Goal: Task Accomplishment & Management: Complete application form

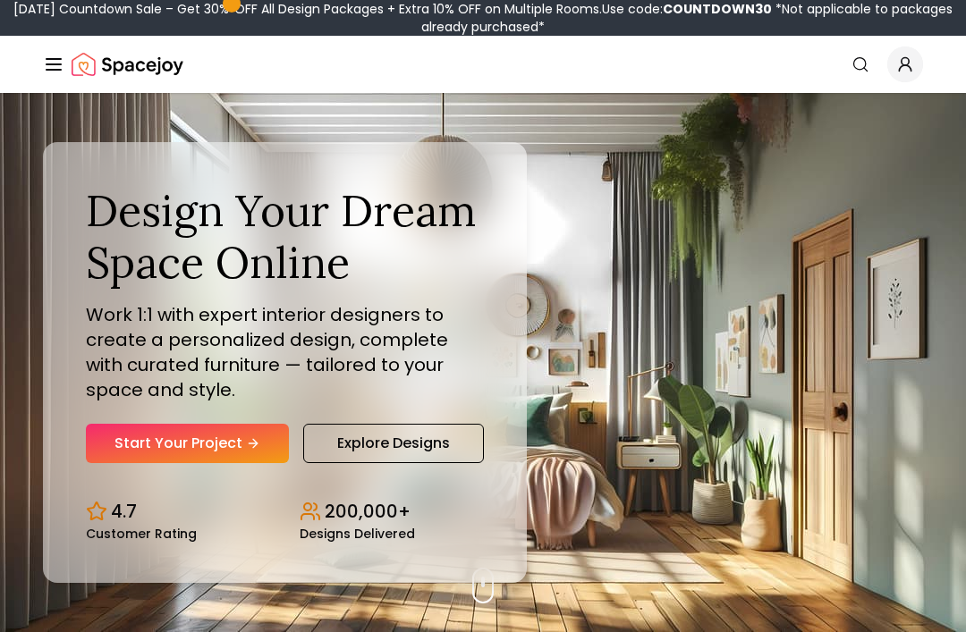
click at [232, 463] on link "Start Your Project" at bounding box center [187, 443] width 203 height 39
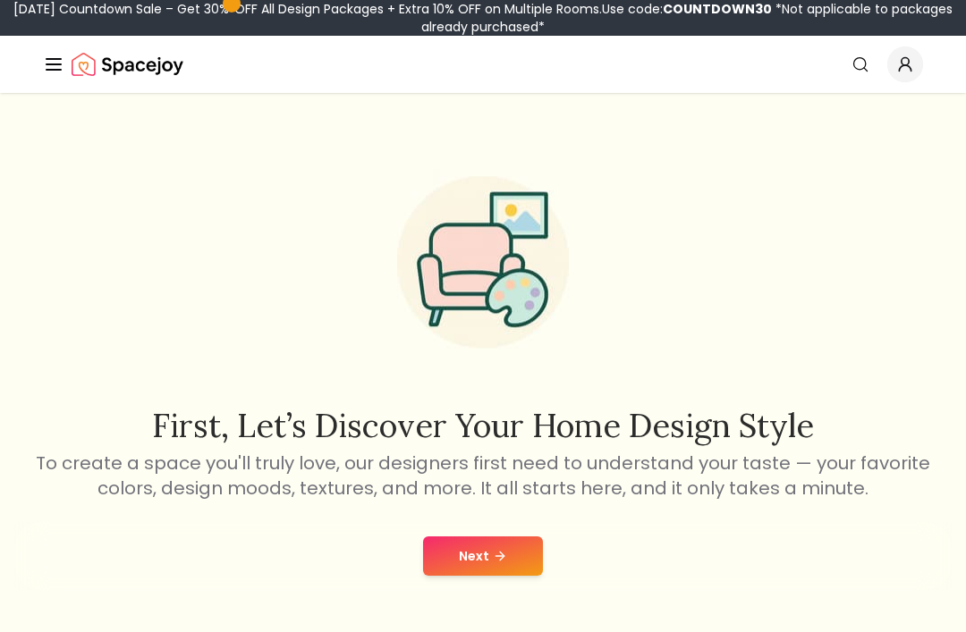
click at [494, 567] on button "Next" at bounding box center [483, 556] width 120 height 39
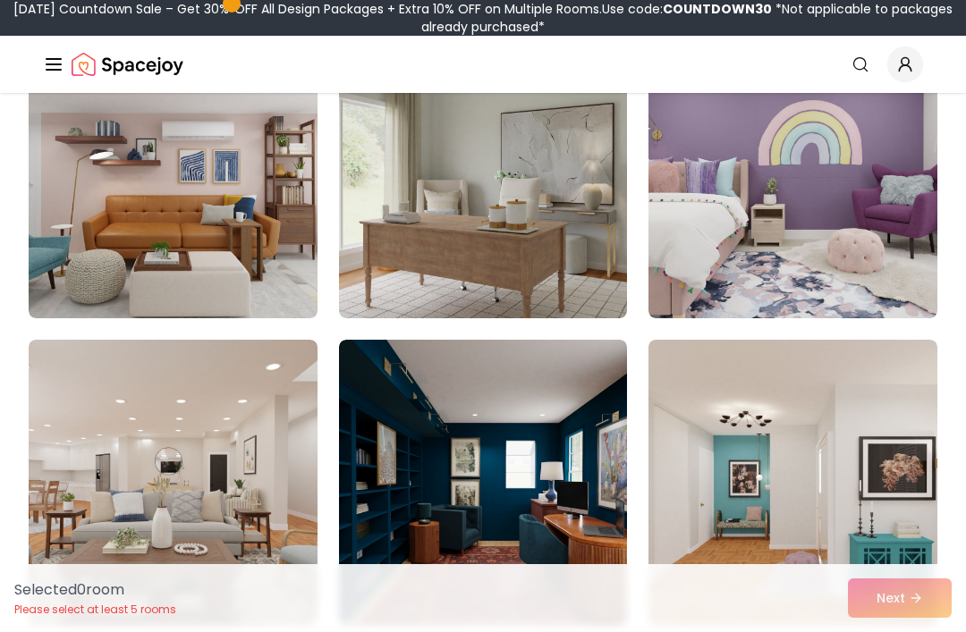
scroll to position [853, 0]
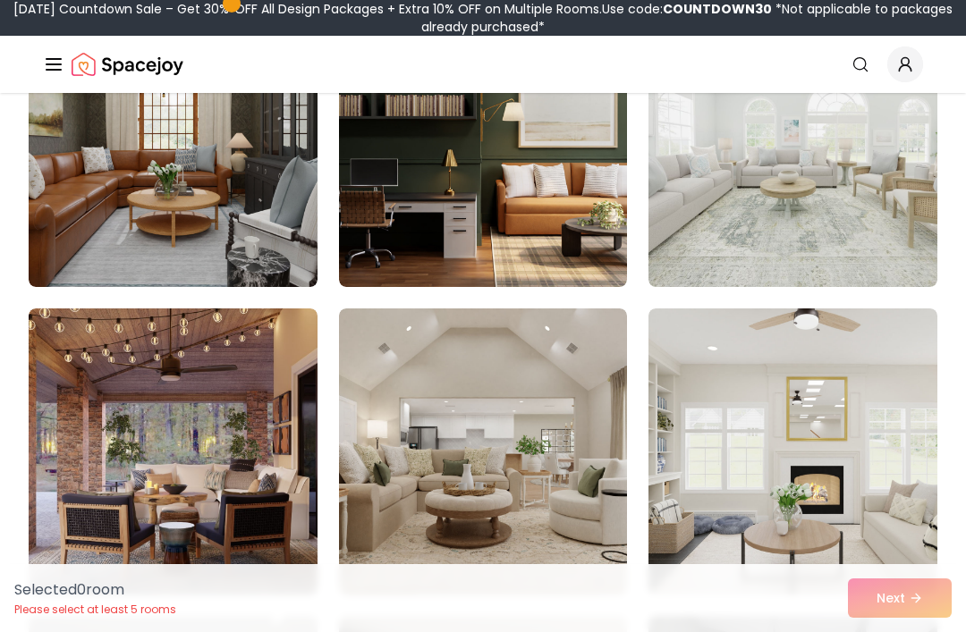
click at [834, 422] on img at bounding box center [792, 452] width 289 height 286
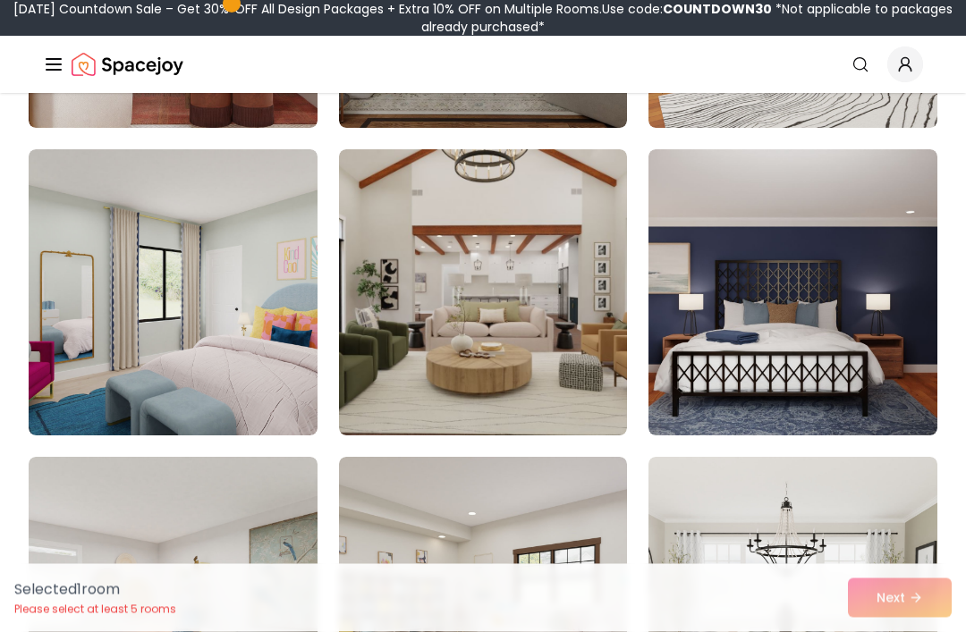
scroll to position [4730, 0]
click at [276, 377] on img at bounding box center [173, 292] width 289 height 286
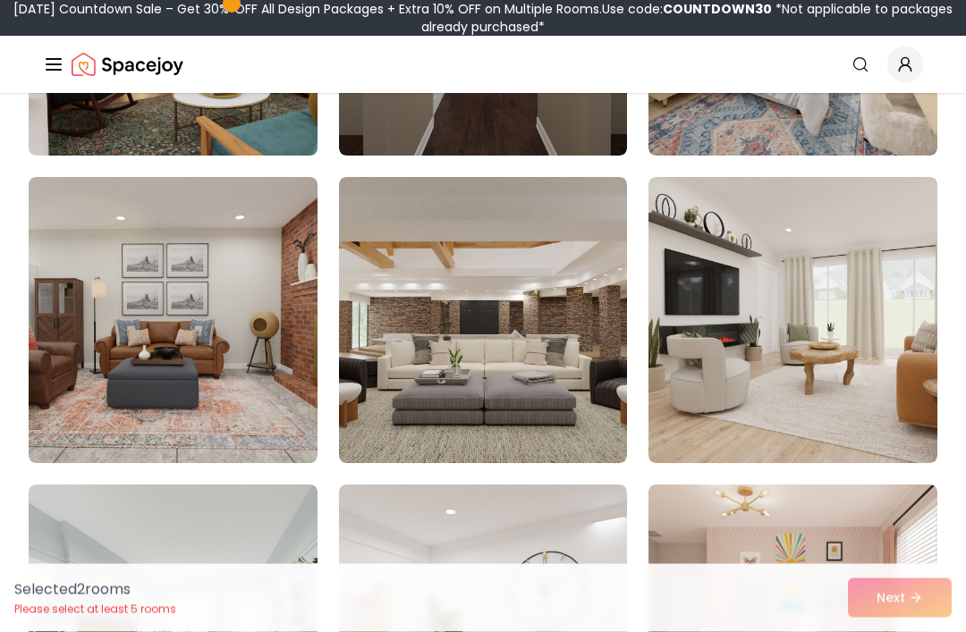
scroll to position [9625, 0]
click at [916, 405] on img at bounding box center [792, 320] width 289 height 286
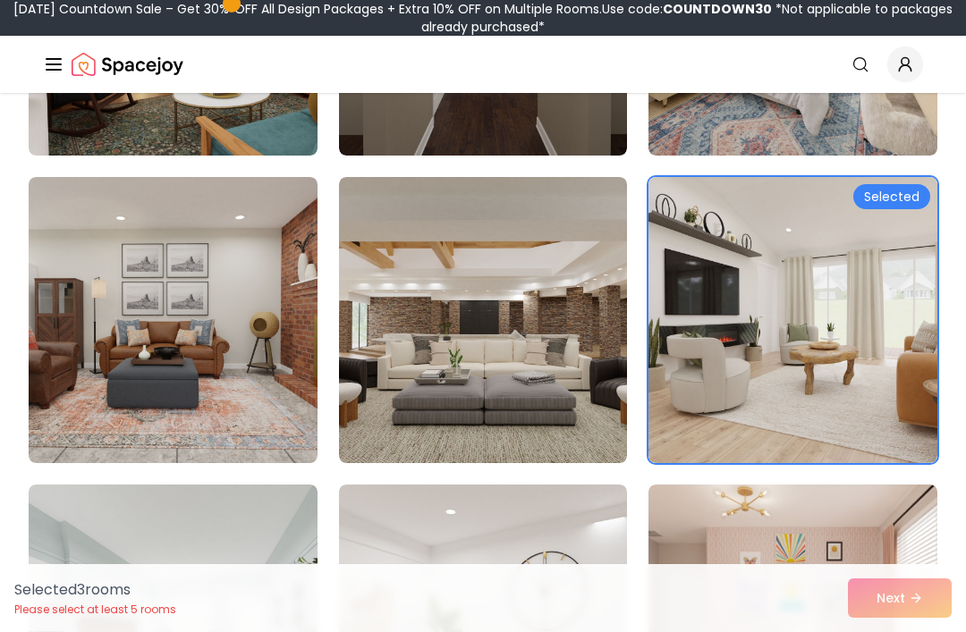
click at [571, 417] on img at bounding box center [483, 320] width 289 height 286
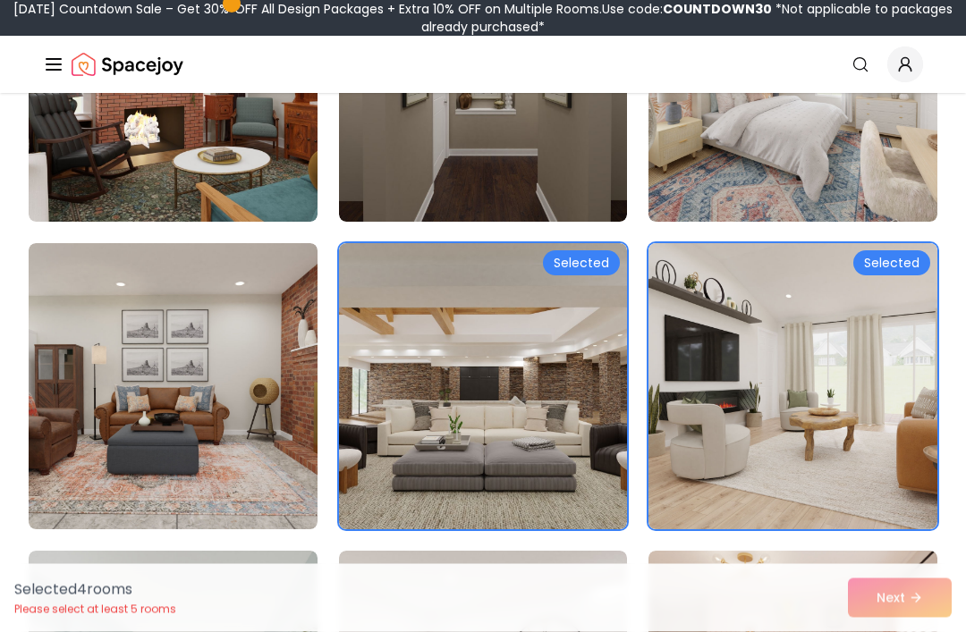
scroll to position [9380, 0]
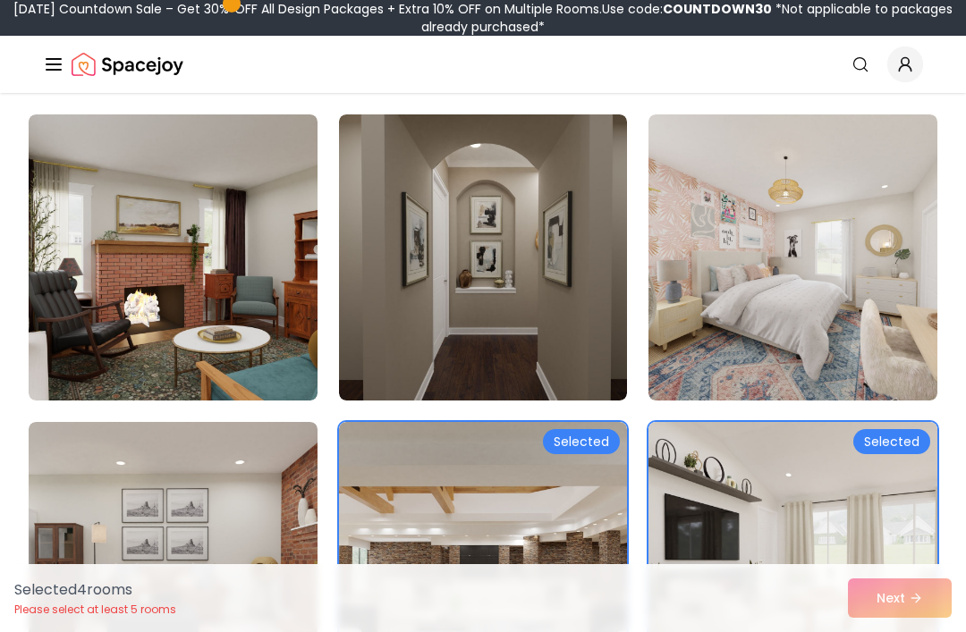
click at [702, 324] on img at bounding box center [792, 257] width 289 height 286
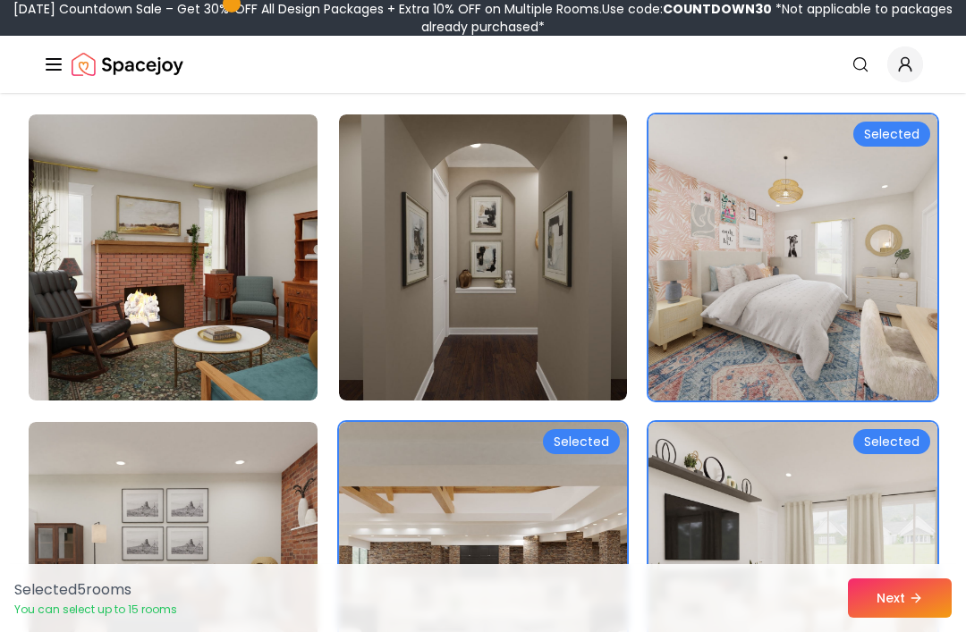
click at [874, 618] on button "Next" at bounding box center [900, 598] width 104 height 39
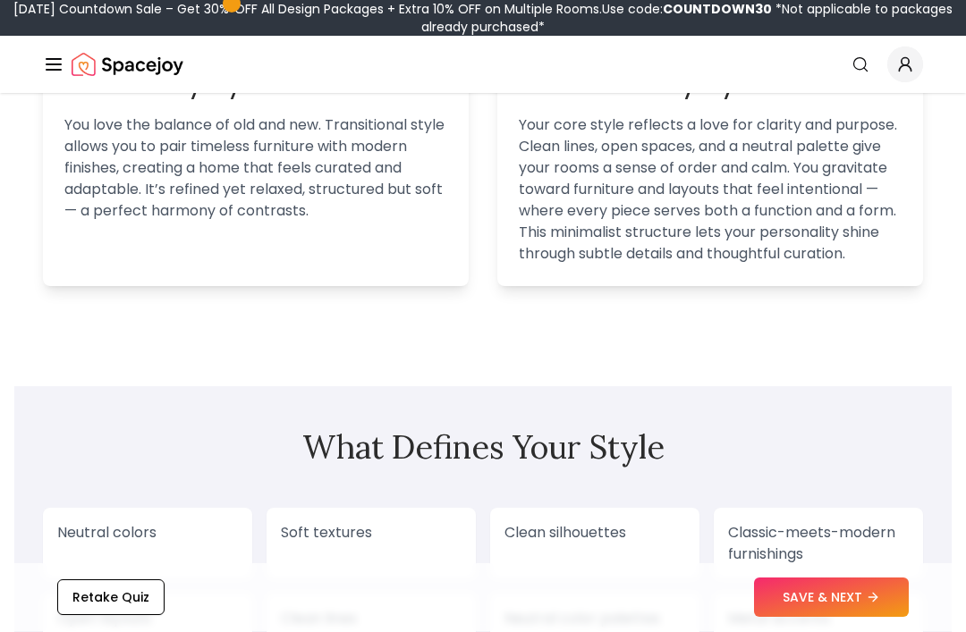
scroll to position [1334, 0]
click at [121, 631] on div "Retake Quiz SAVE & NEXT" at bounding box center [482, 598] width 937 height 68
click at [120, 616] on button "Retake Quiz" at bounding box center [110, 598] width 107 height 36
click at [126, 616] on button "Retake Quiz" at bounding box center [110, 598] width 107 height 36
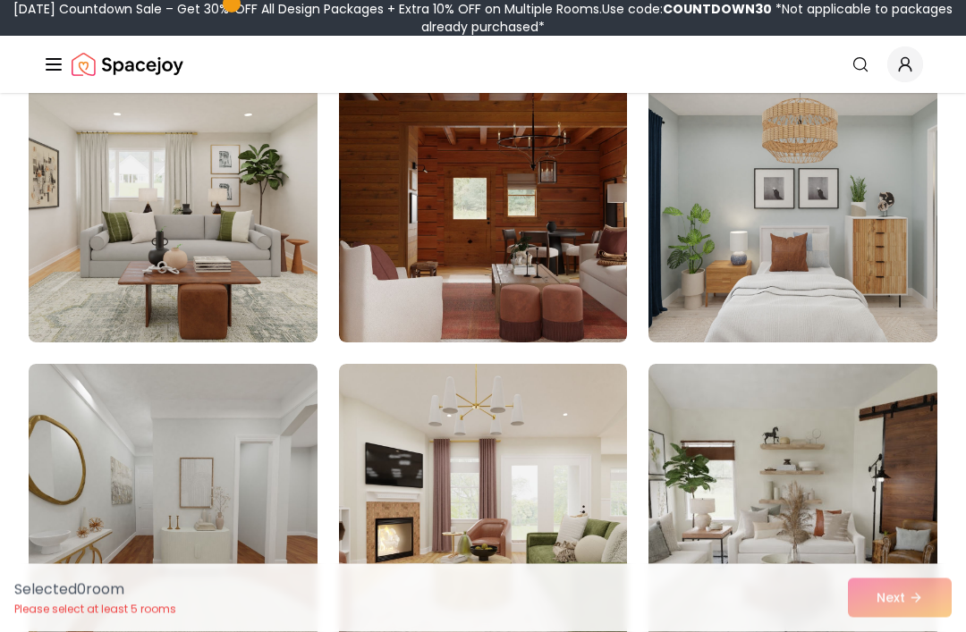
scroll to position [218, 0]
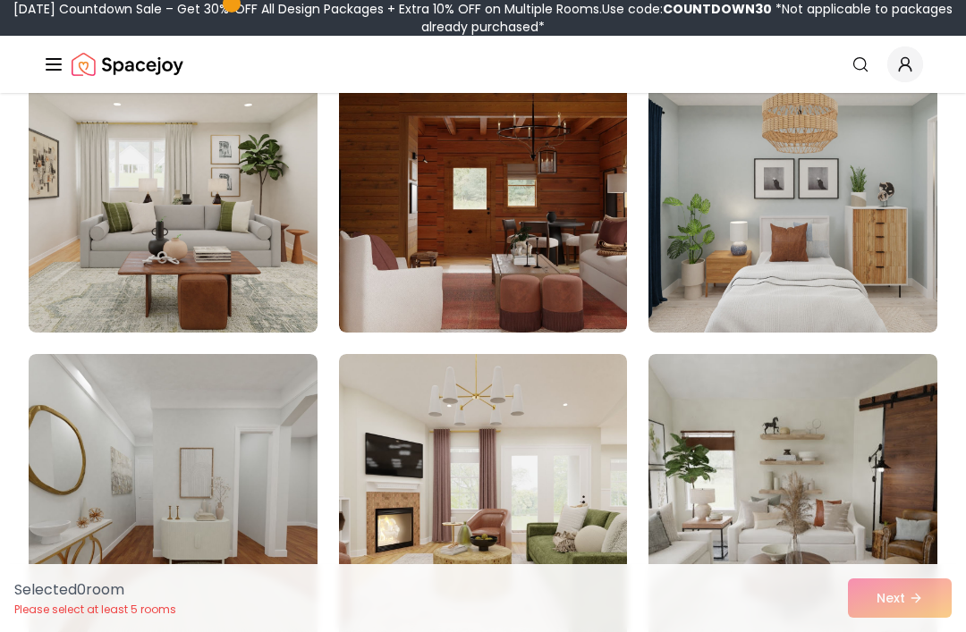
click at [257, 559] on img at bounding box center [173, 497] width 289 height 286
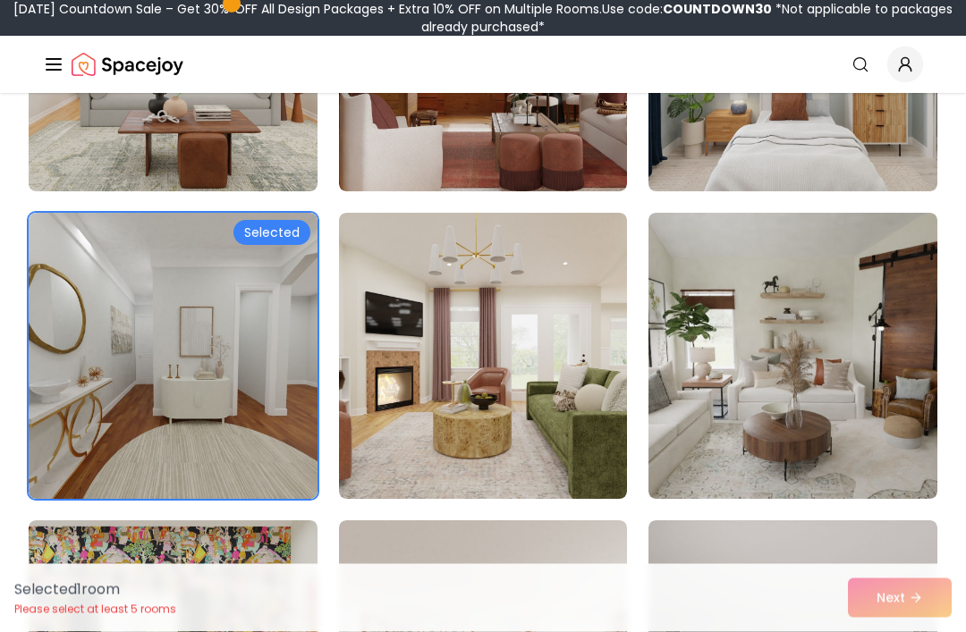
scroll to position [362, 0]
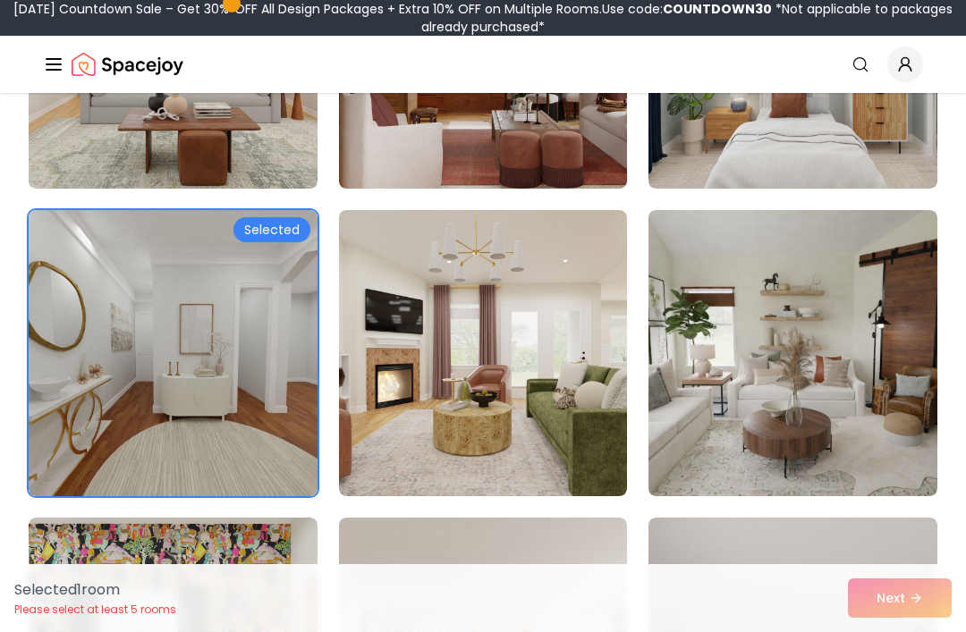
click at [744, 484] on img at bounding box center [792, 353] width 289 height 286
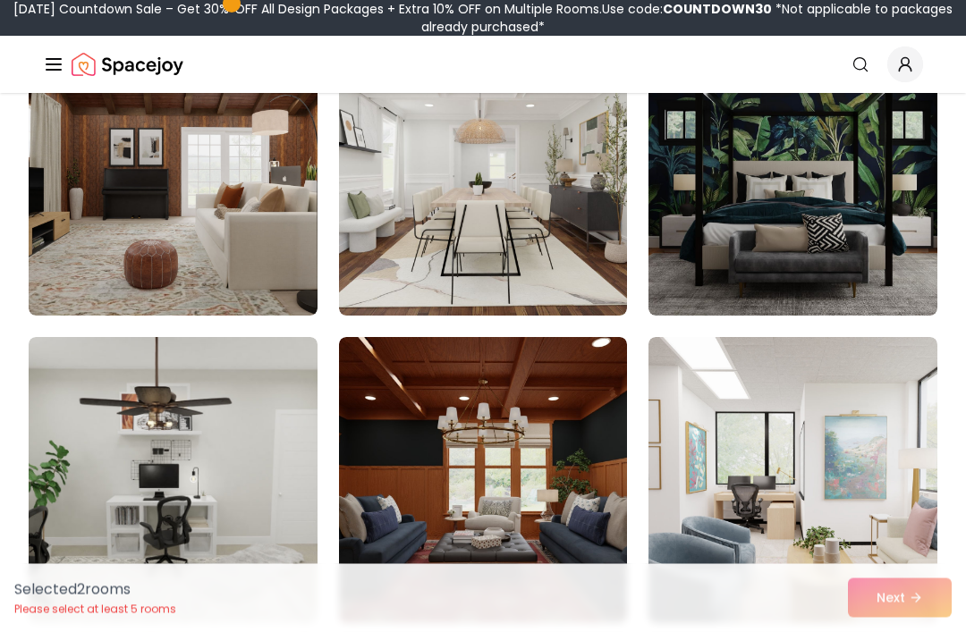
scroll to position [3004, 0]
click at [561, 250] on img at bounding box center [483, 173] width 289 height 286
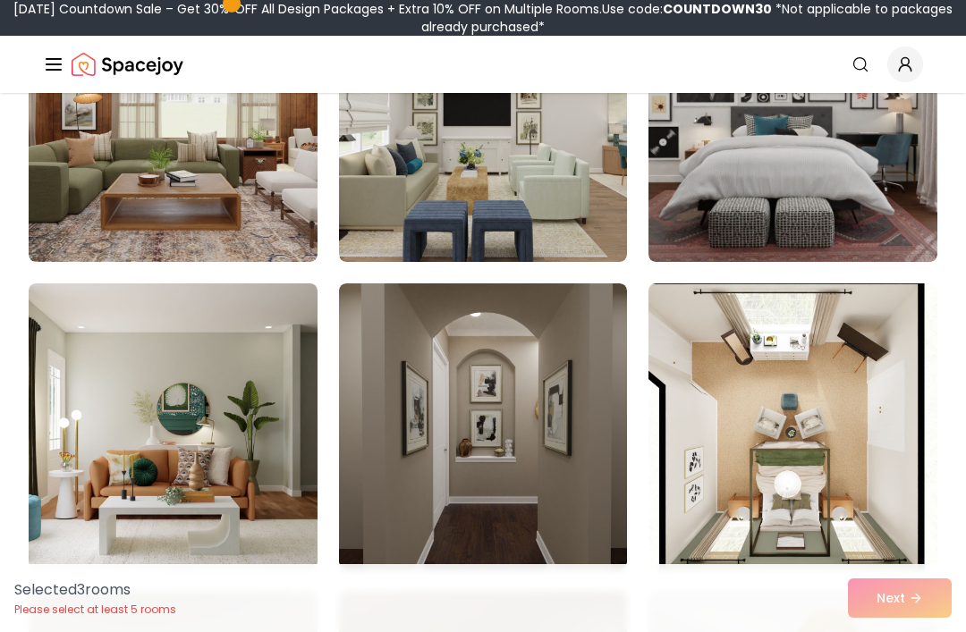
click at [583, 345] on img at bounding box center [483, 427] width 289 height 286
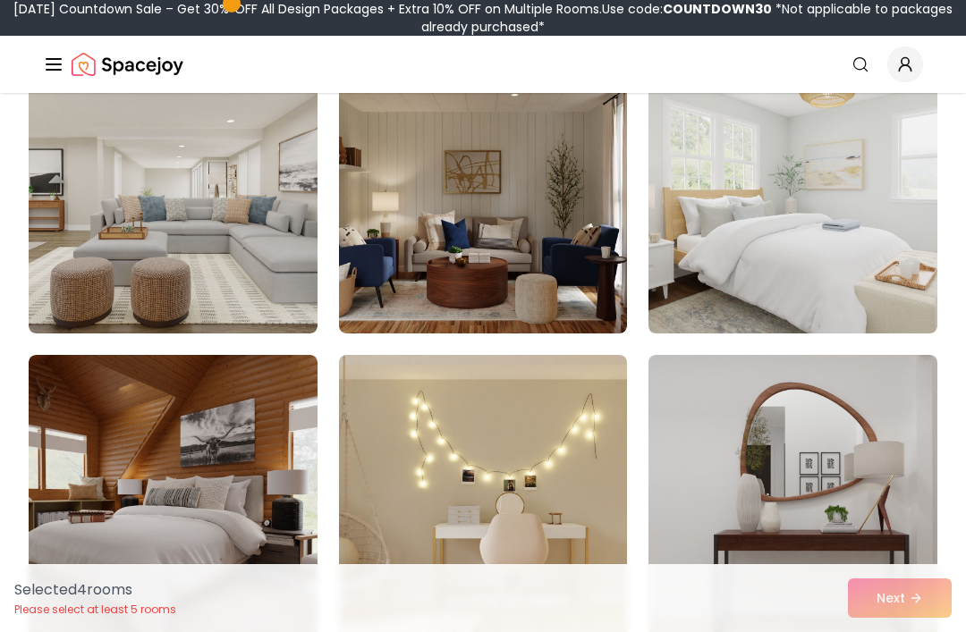
click at [604, 406] on img at bounding box center [483, 498] width 289 height 286
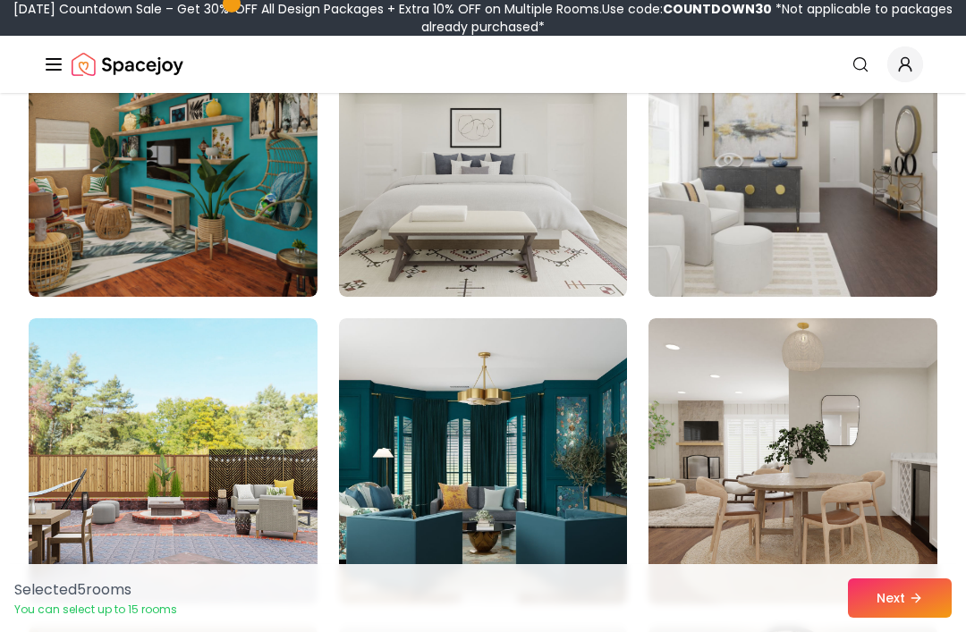
click at [858, 189] on img at bounding box center [792, 154] width 289 height 286
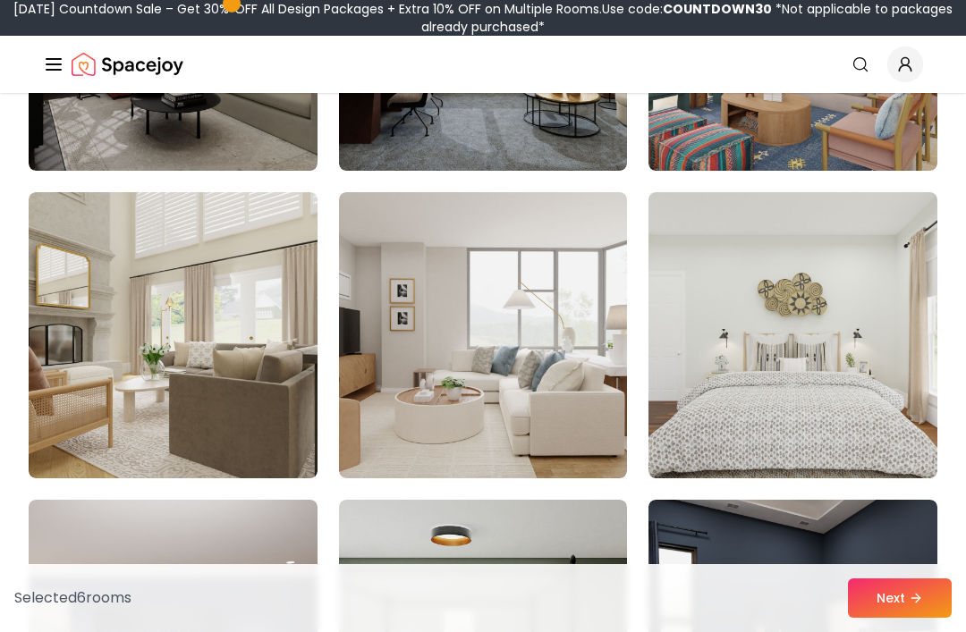
click at [572, 338] on img at bounding box center [483, 335] width 289 height 286
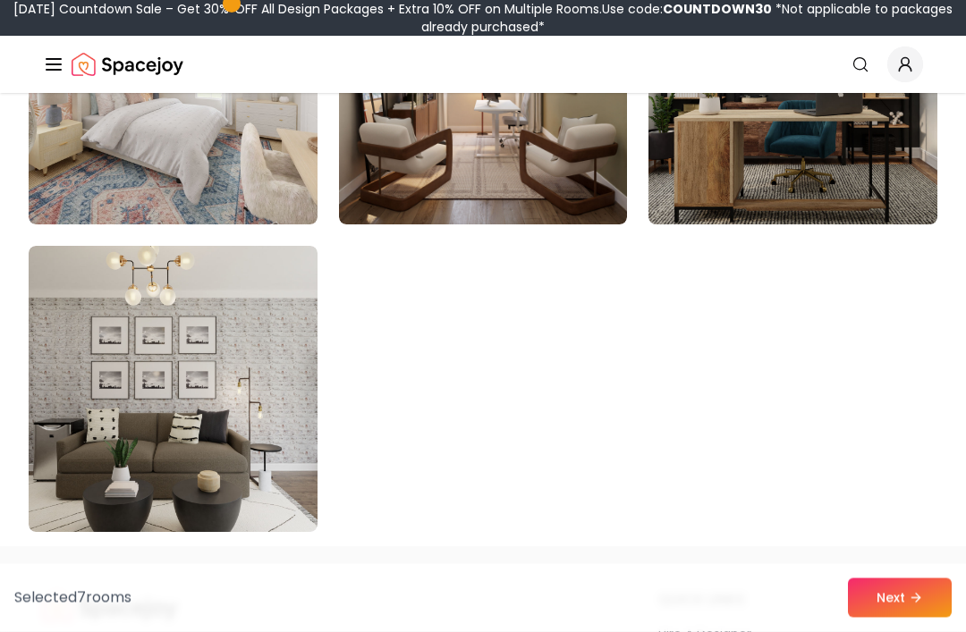
scroll to position [10172, 0]
click at [250, 489] on img at bounding box center [173, 389] width 289 height 286
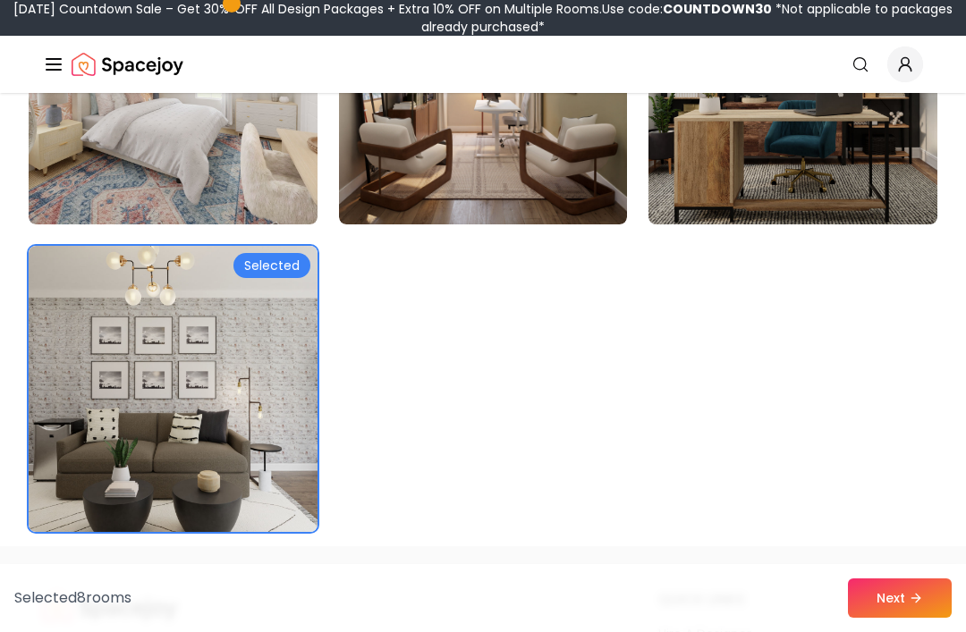
click at [911, 605] on icon at bounding box center [916, 598] width 14 height 14
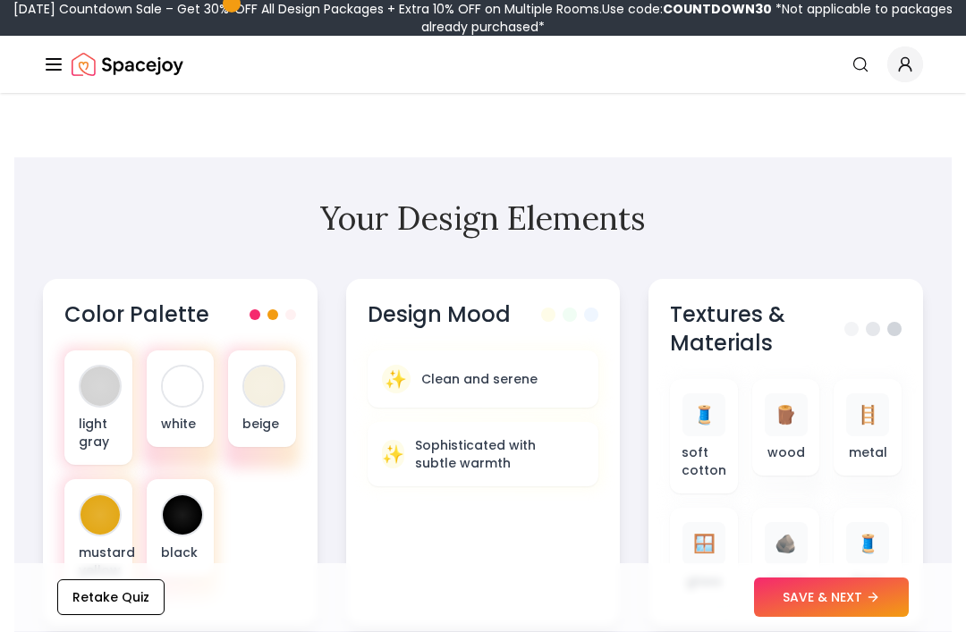
scroll to position [555, 0]
click at [292, 332] on div "Color Palette light gray white beige mustard yellow black" at bounding box center [180, 452] width 275 height 347
click at [296, 313] on span at bounding box center [290, 314] width 11 height 11
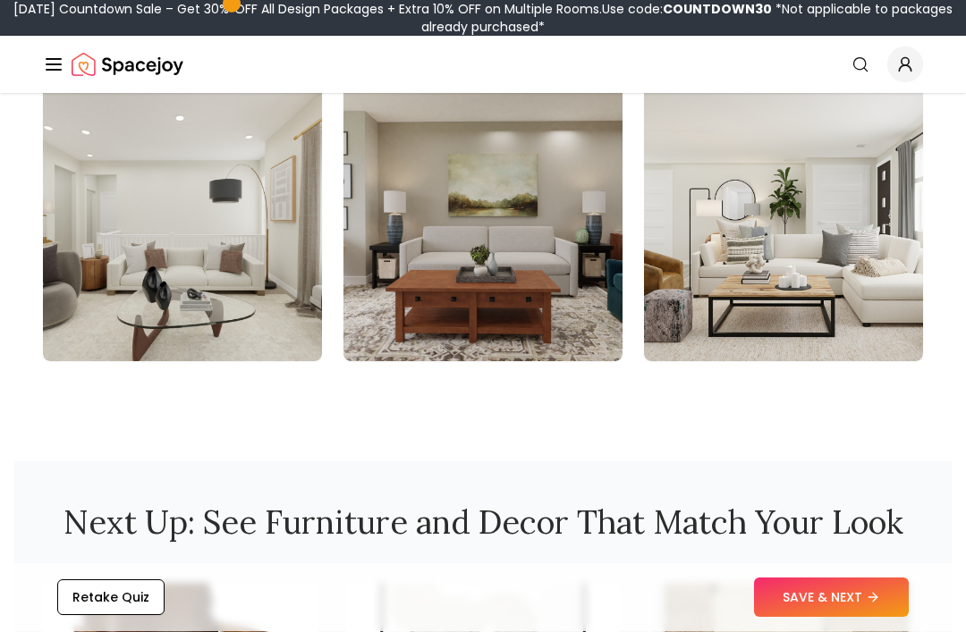
scroll to position [2358, 0]
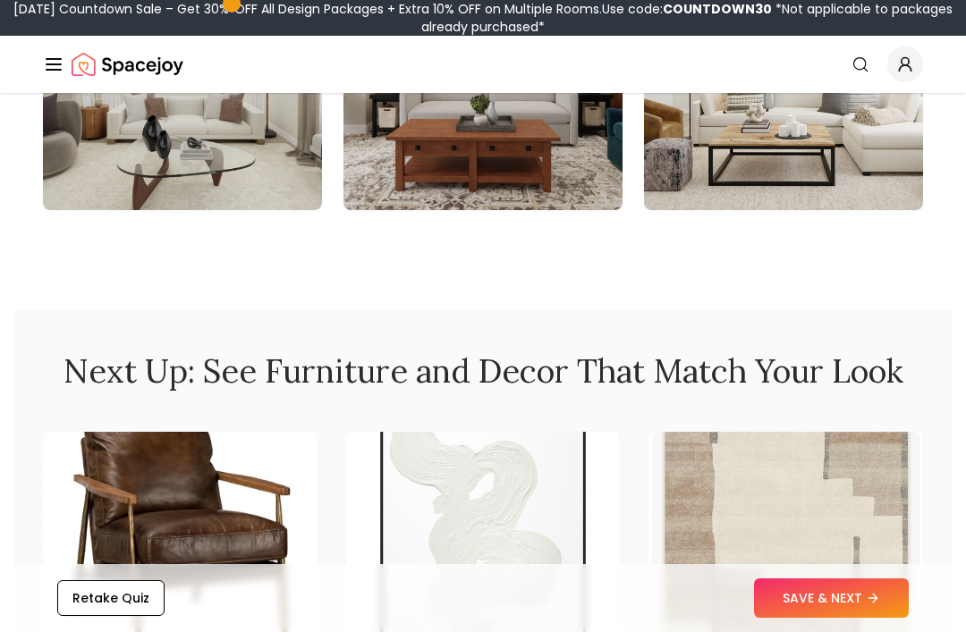
click at [859, 621] on img at bounding box center [786, 539] width 268 height 215
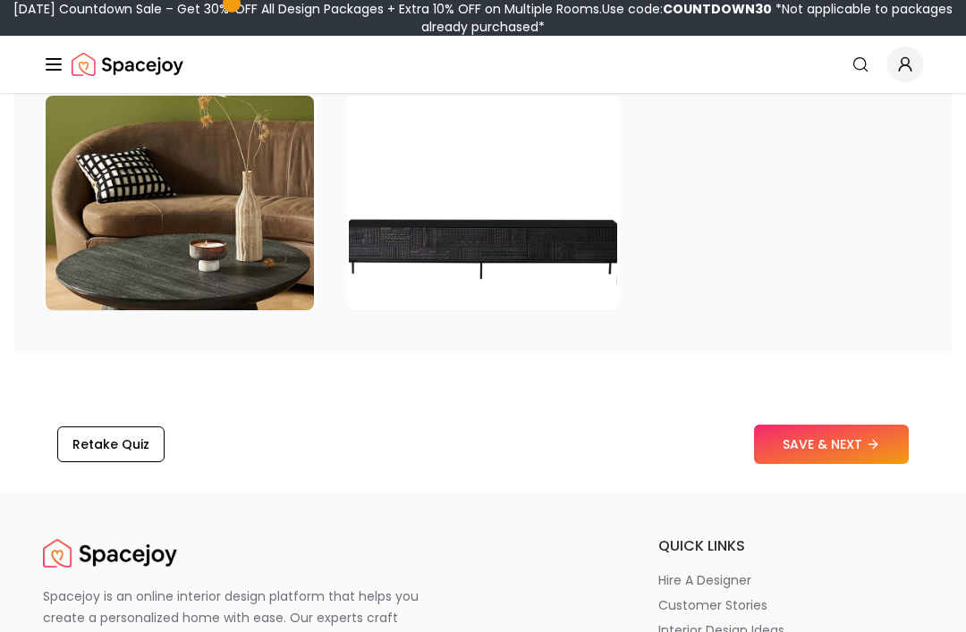
scroll to position [2945, 0]
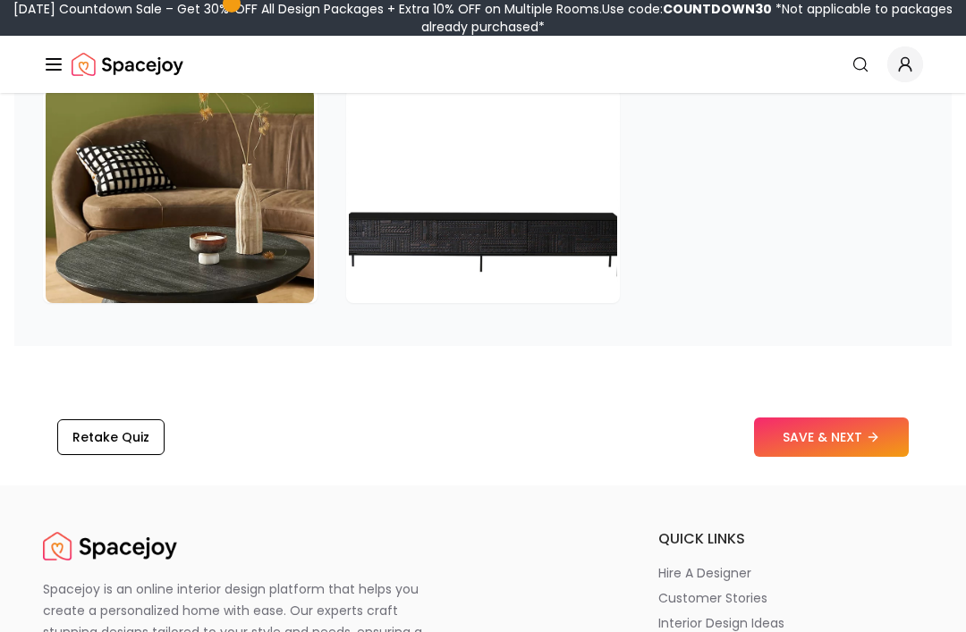
click at [849, 441] on button "SAVE & NEXT" at bounding box center [831, 437] width 155 height 39
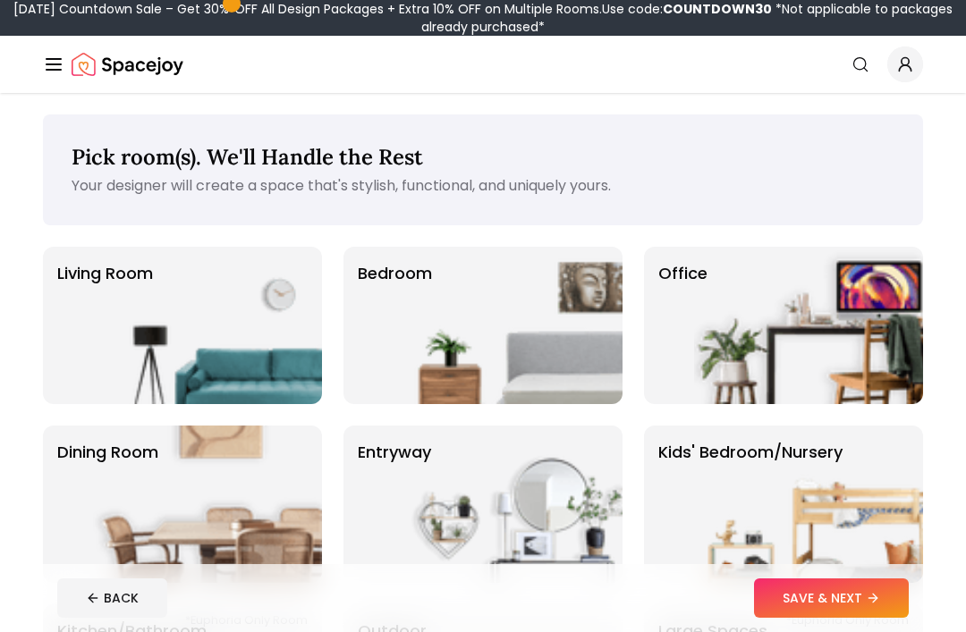
click at [612, 377] on img at bounding box center [508, 325] width 229 height 157
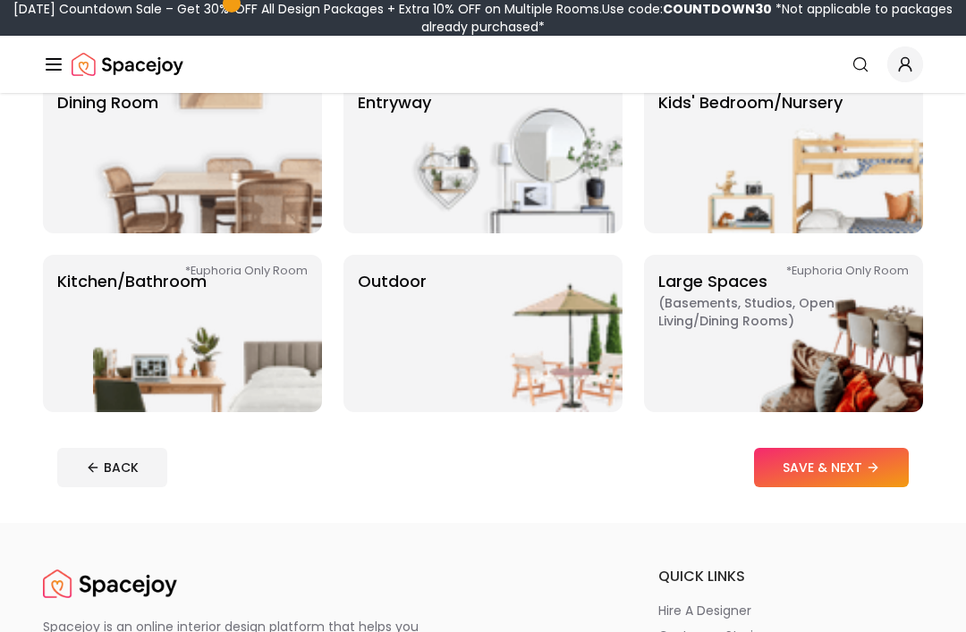
scroll to position [336, 0]
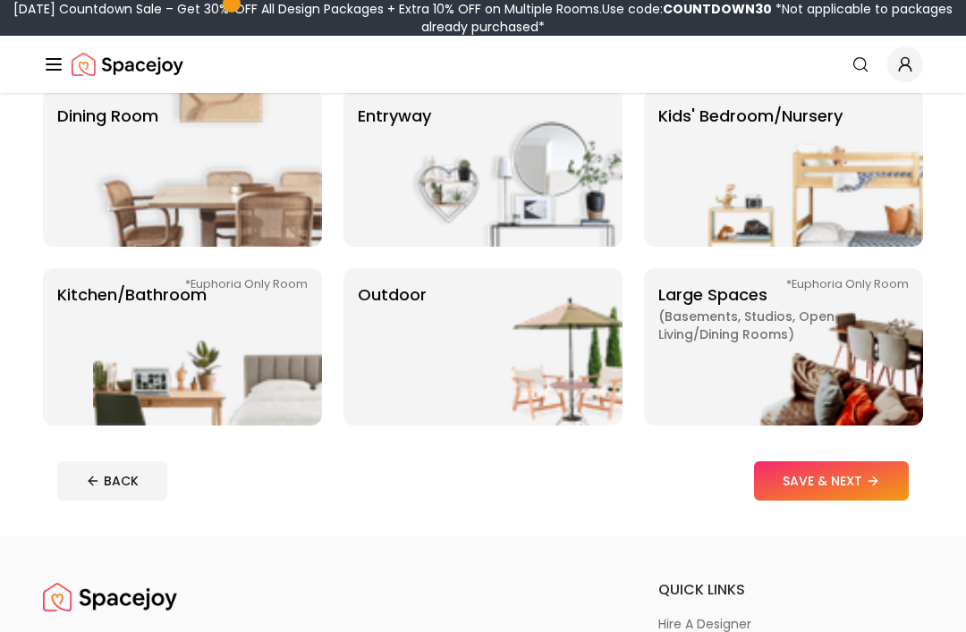
click at [872, 474] on icon at bounding box center [873, 481] width 14 height 14
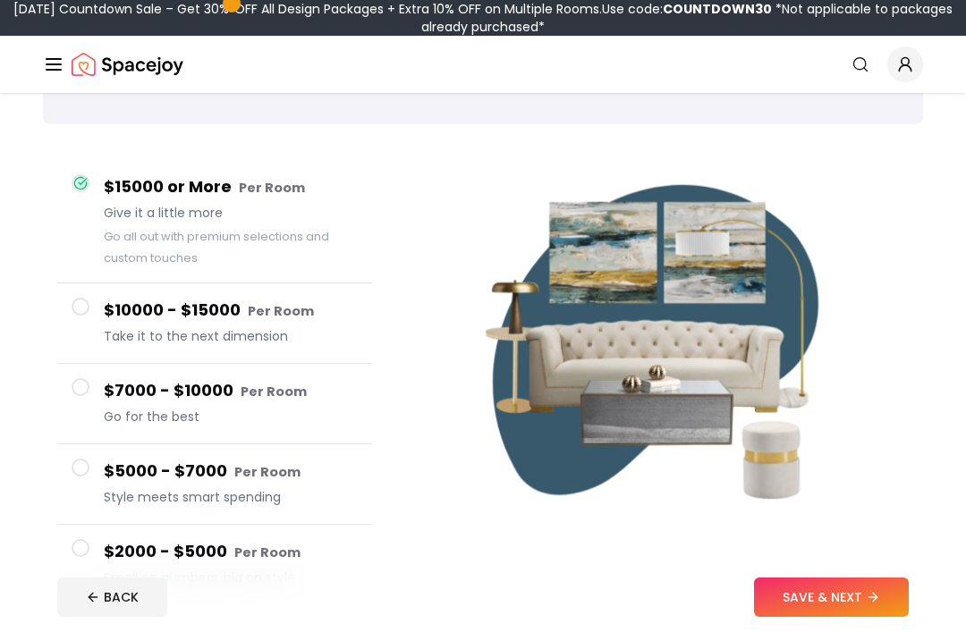
scroll to position [101, 0]
click at [326, 409] on span "Go for the best" at bounding box center [231, 417] width 254 height 18
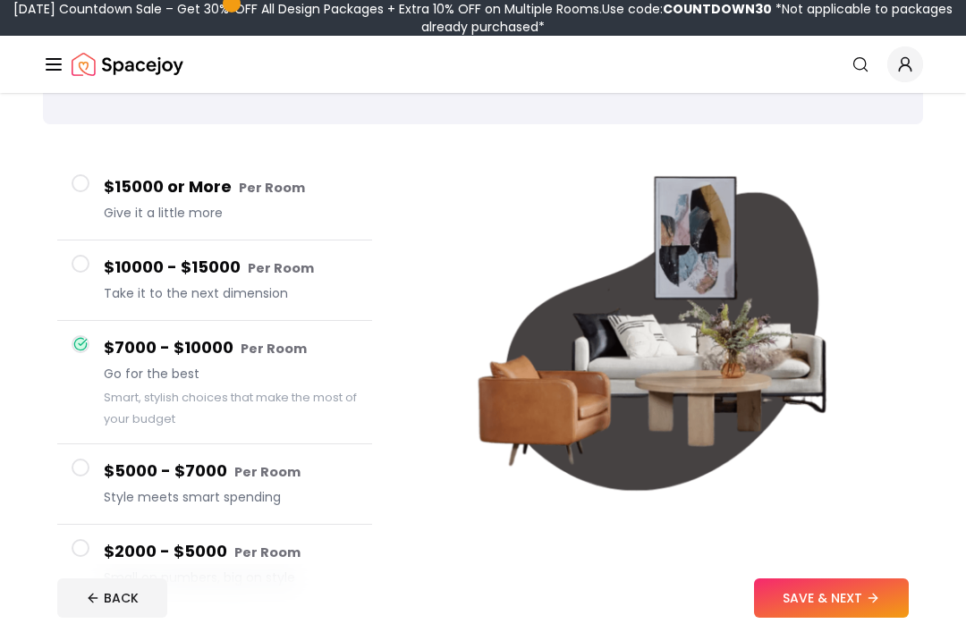
click at [863, 618] on button "SAVE & NEXT" at bounding box center [831, 598] width 155 height 39
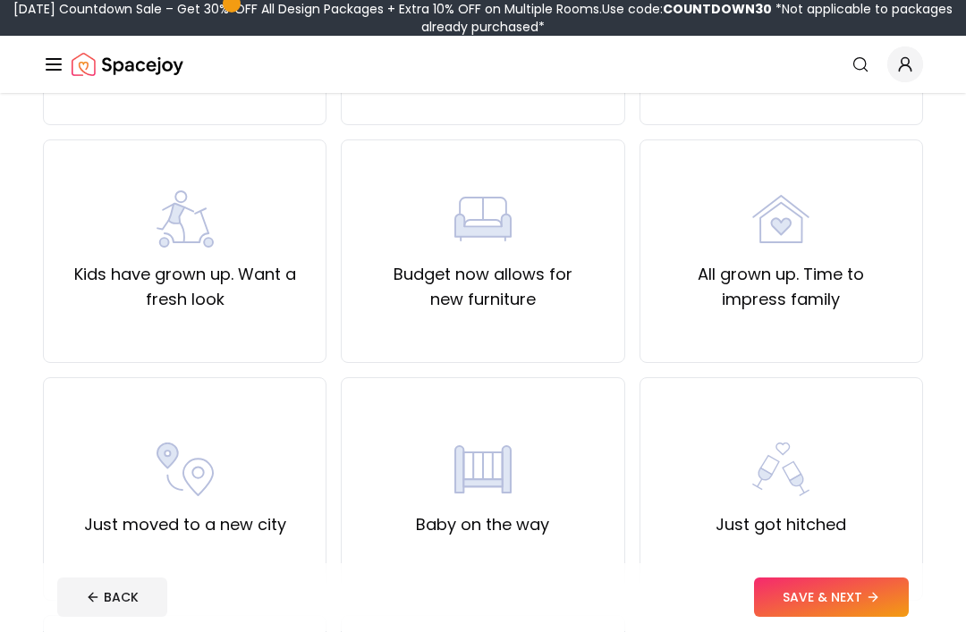
scroll to position [341, 0]
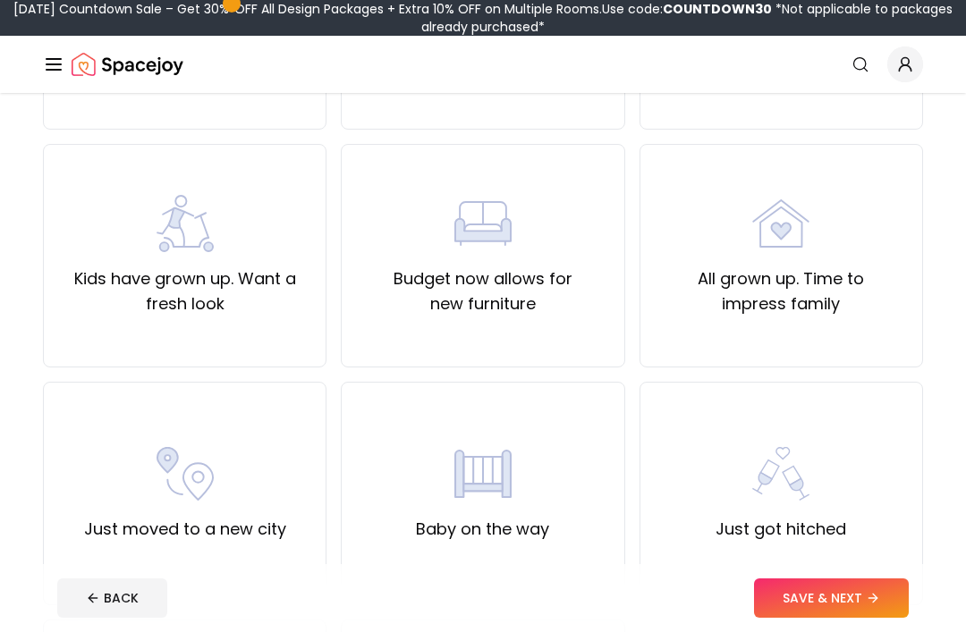
click at [268, 308] on label "Kids have grown up. Want a fresh look" at bounding box center [184, 292] width 253 height 50
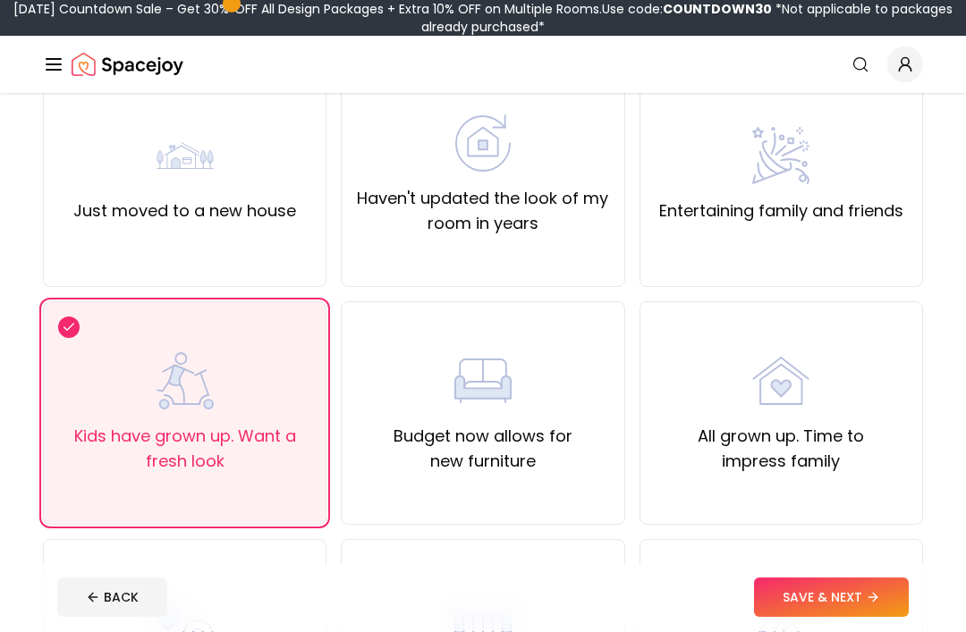
scroll to position [183, 0]
click at [864, 443] on label "All grown up. Time to impress family" at bounding box center [781, 449] width 253 height 50
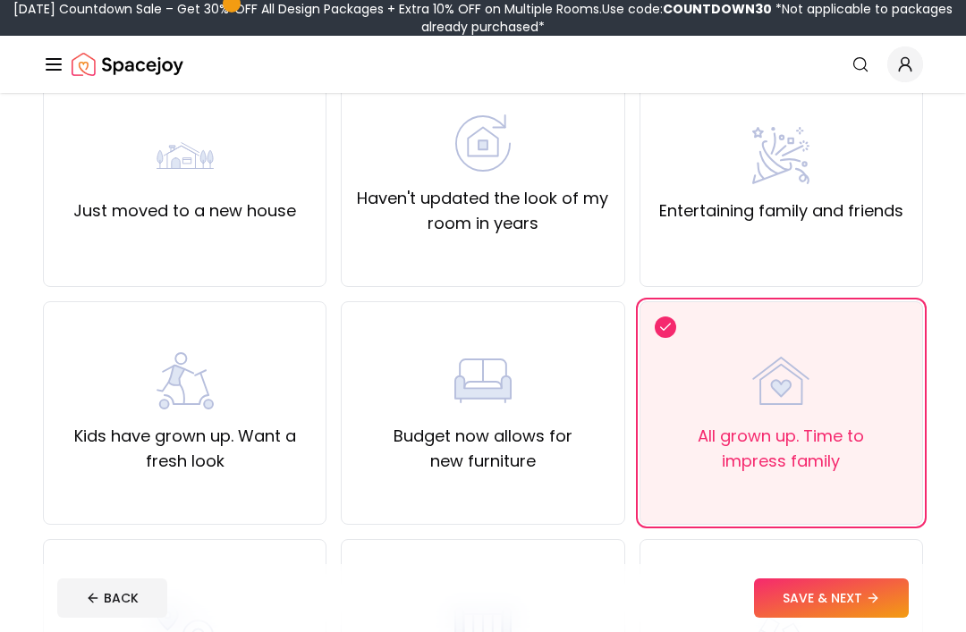
click at [179, 435] on label "Kids have grown up. Want a fresh look" at bounding box center [184, 449] width 253 height 50
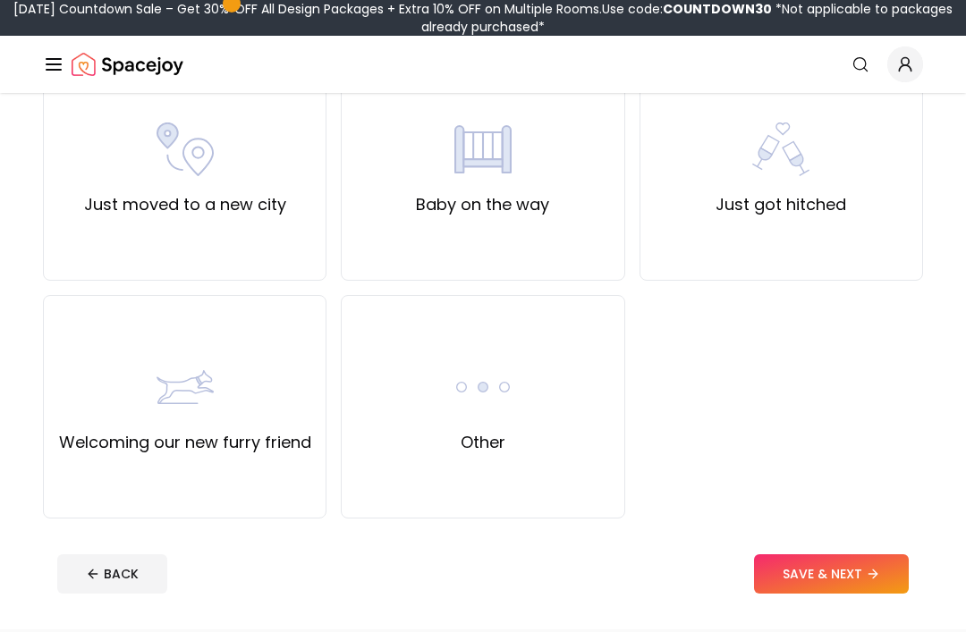
click at [876, 583] on button "SAVE & NEXT" at bounding box center [831, 574] width 155 height 39
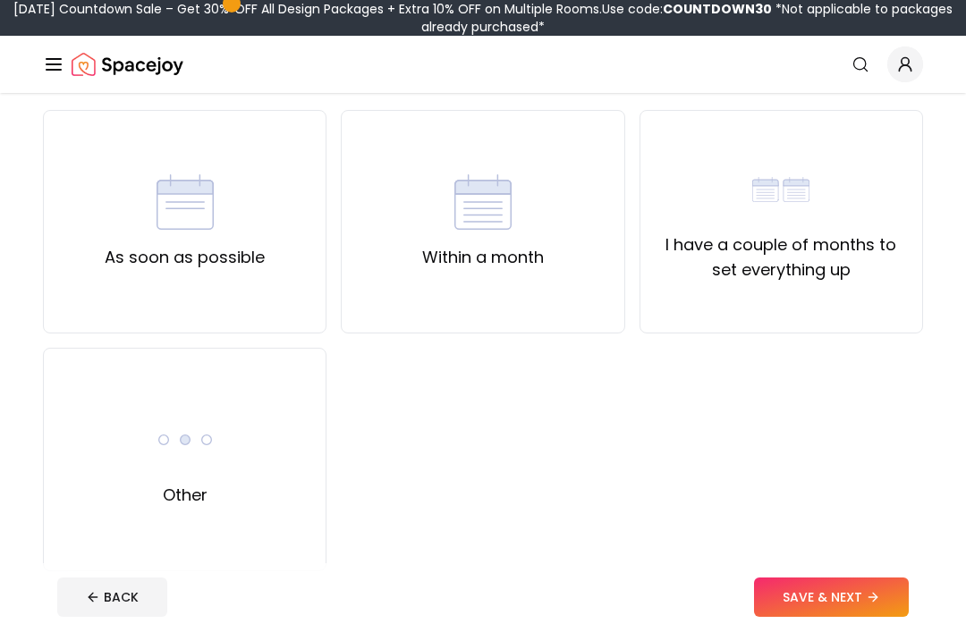
scroll to position [137, 0]
click at [230, 497] on div "Other" at bounding box center [185, 460] width 284 height 224
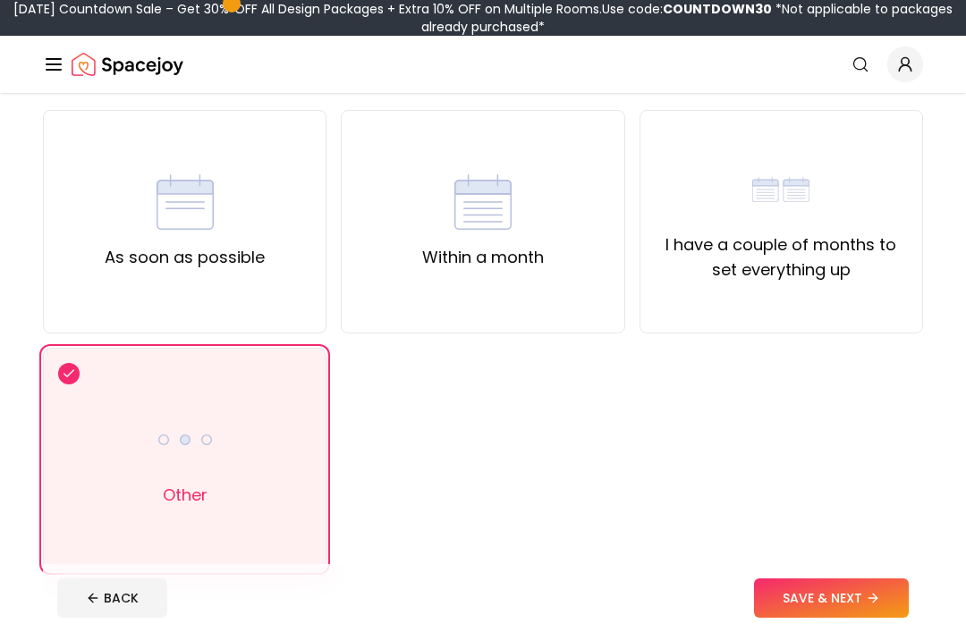
click at [827, 607] on button "SAVE & NEXT" at bounding box center [831, 598] width 155 height 39
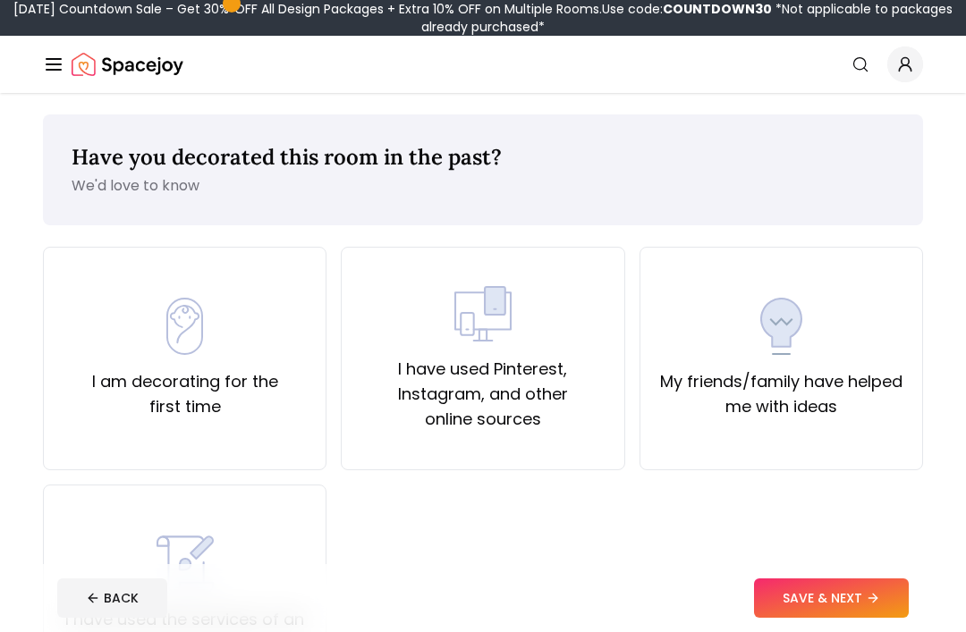
click at [604, 432] on div "I have used Pinterest, Instagram, and other online sources" at bounding box center [483, 359] width 284 height 224
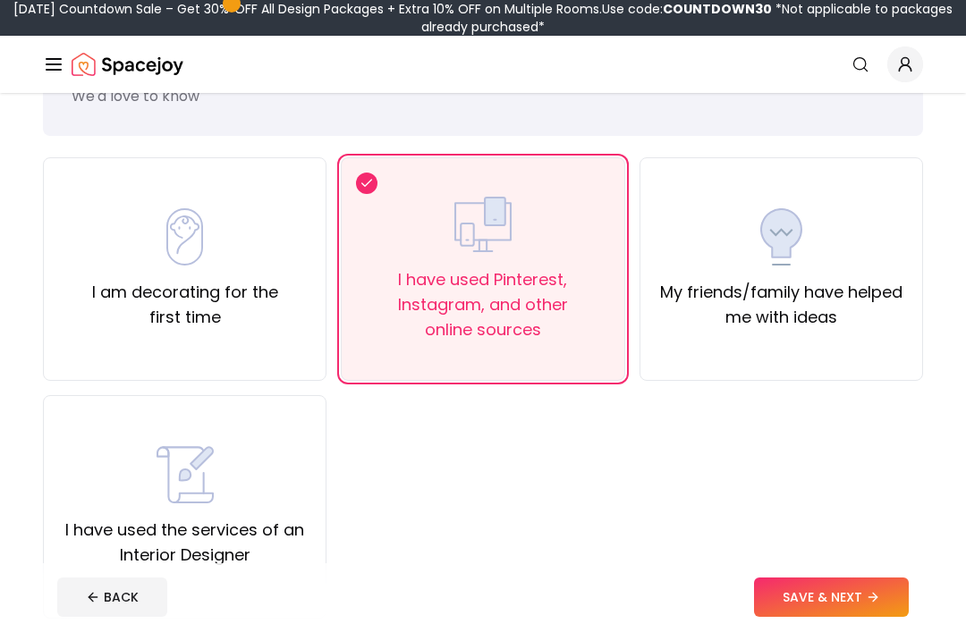
scroll to position [89, 0]
click at [796, 618] on button "SAVE & NEXT" at bounding box center [831, 598] width 155 height 39
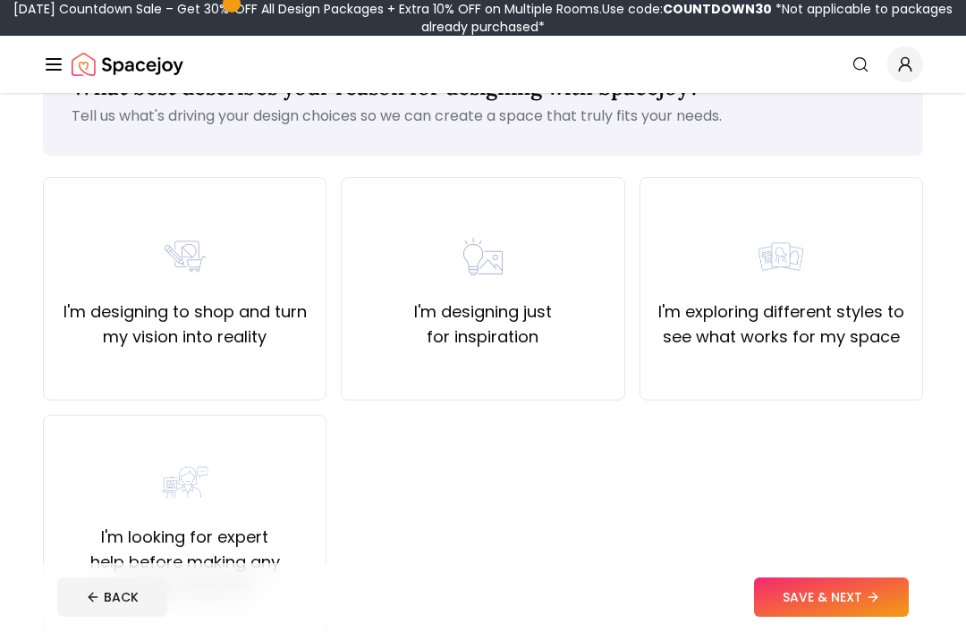
scroll to position [70, 0]
click at [851, 367] on div "I'm exploring different styles to see what works for my space" at bounding box center [781, 289] width 284 height 224
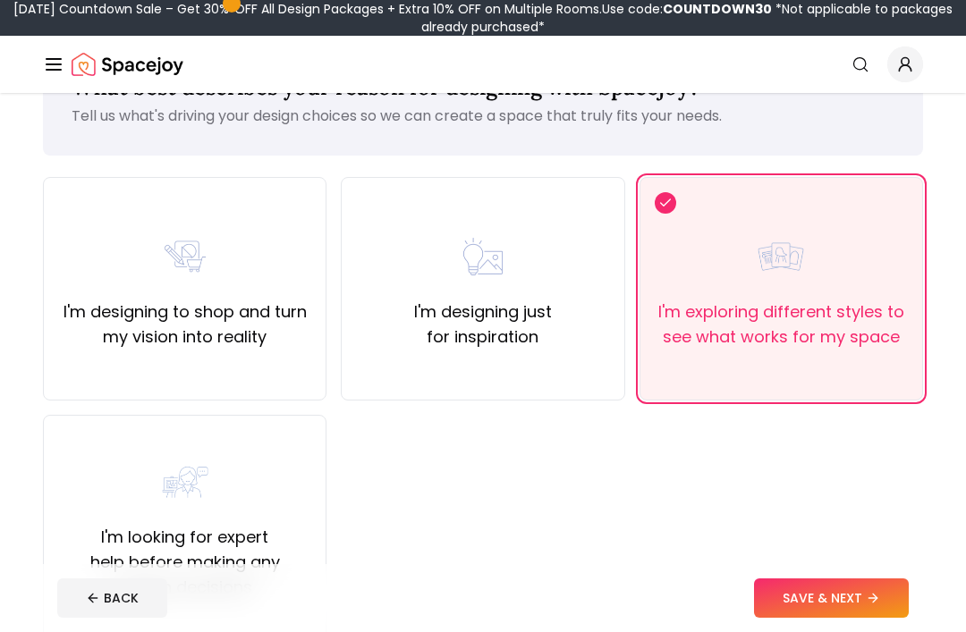
click at [530, 336] on label "I'm designing just for inspiration" at bounding box center [482, 325] width 253 height 50
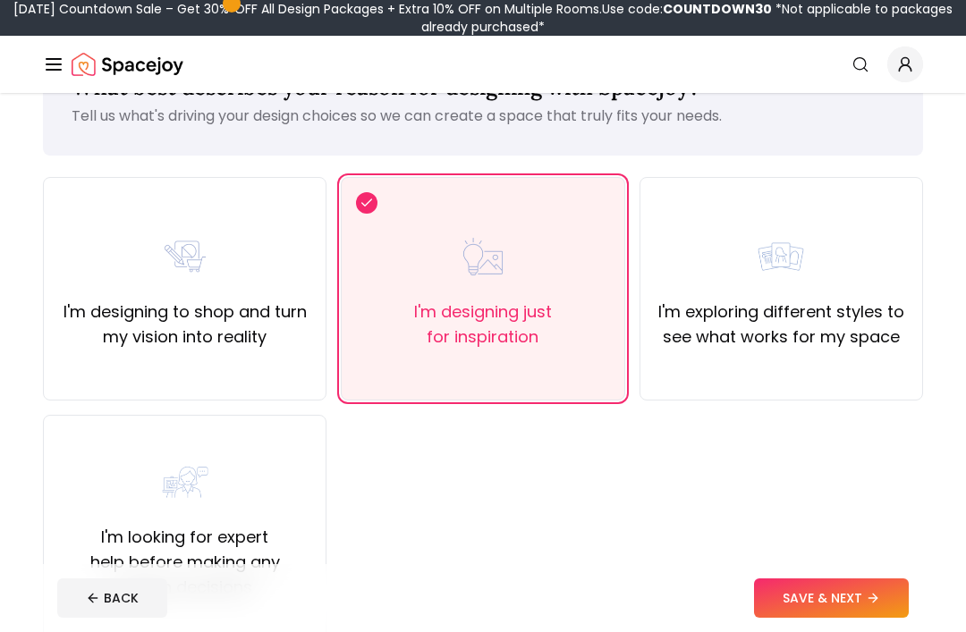
click at [842, 343] on label "I'm exploring different styles to see what works for my space" at bounding box center [781, 325] width 253 height 50
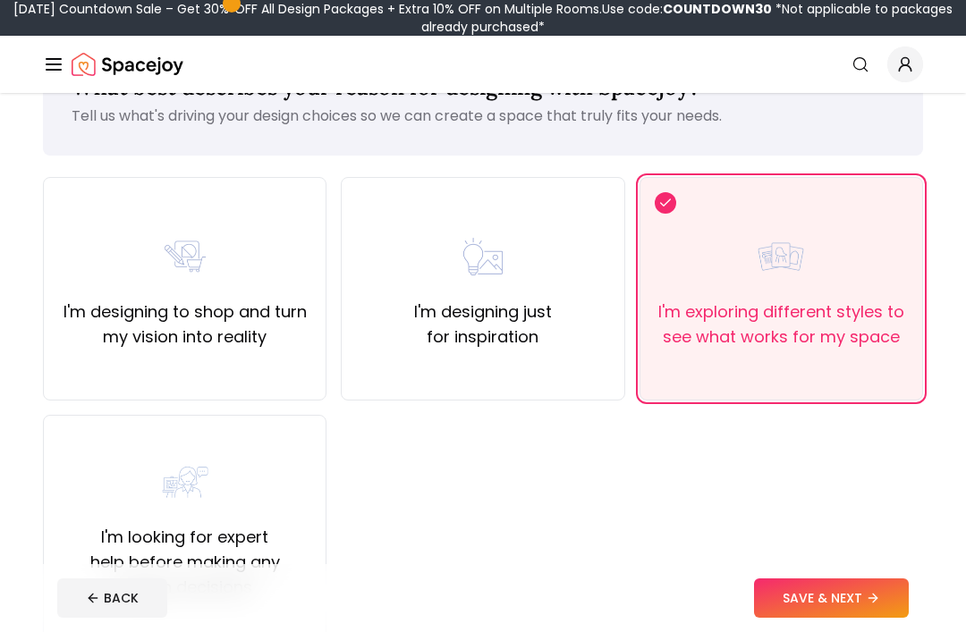
click at [829, 618] on button "SAVE & NEXT" at bounding box center [831, 598] width 155 height 39
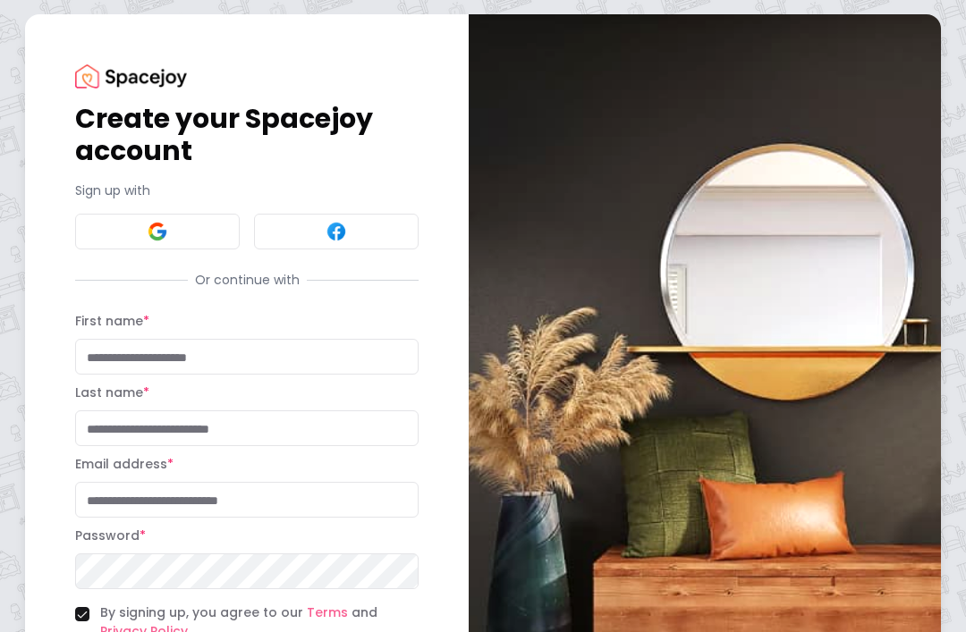
scroll to position [156, 0]
